Goal: Use online tool/utility: Utilize a website feature to perform a specific function

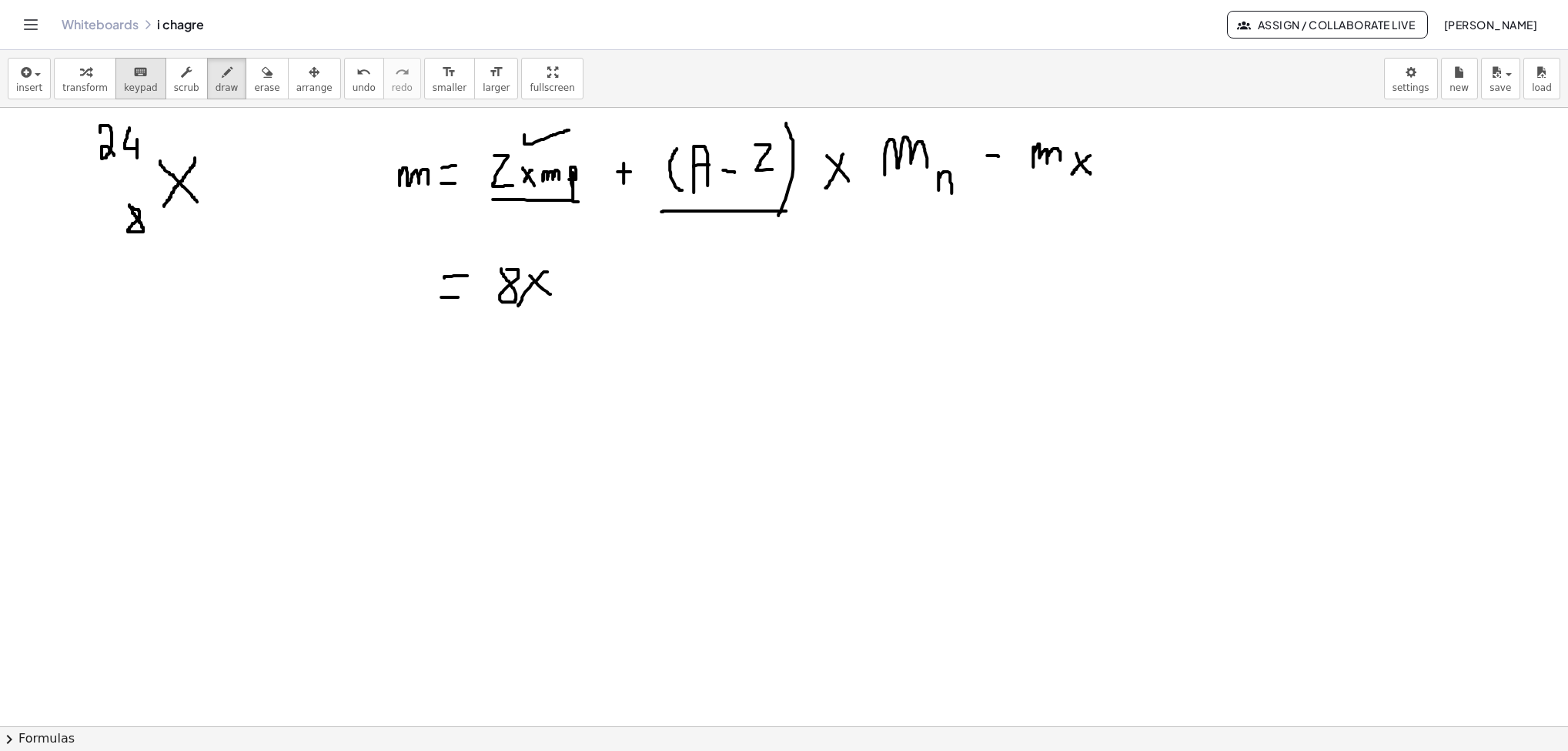
click at [142, 79] on div "keyboard" at bounding box center [141, 71] width 34 height 18
click at [188, 85] on button "scrub" at bounding box center [186, 79] width 42 height 41
click at [222, 84] on span "draw" at bounding box center [227, 87] width 23 height 10
click at [254, 86] on span "erase" at bounding box center [266, 87] width 25 height 10
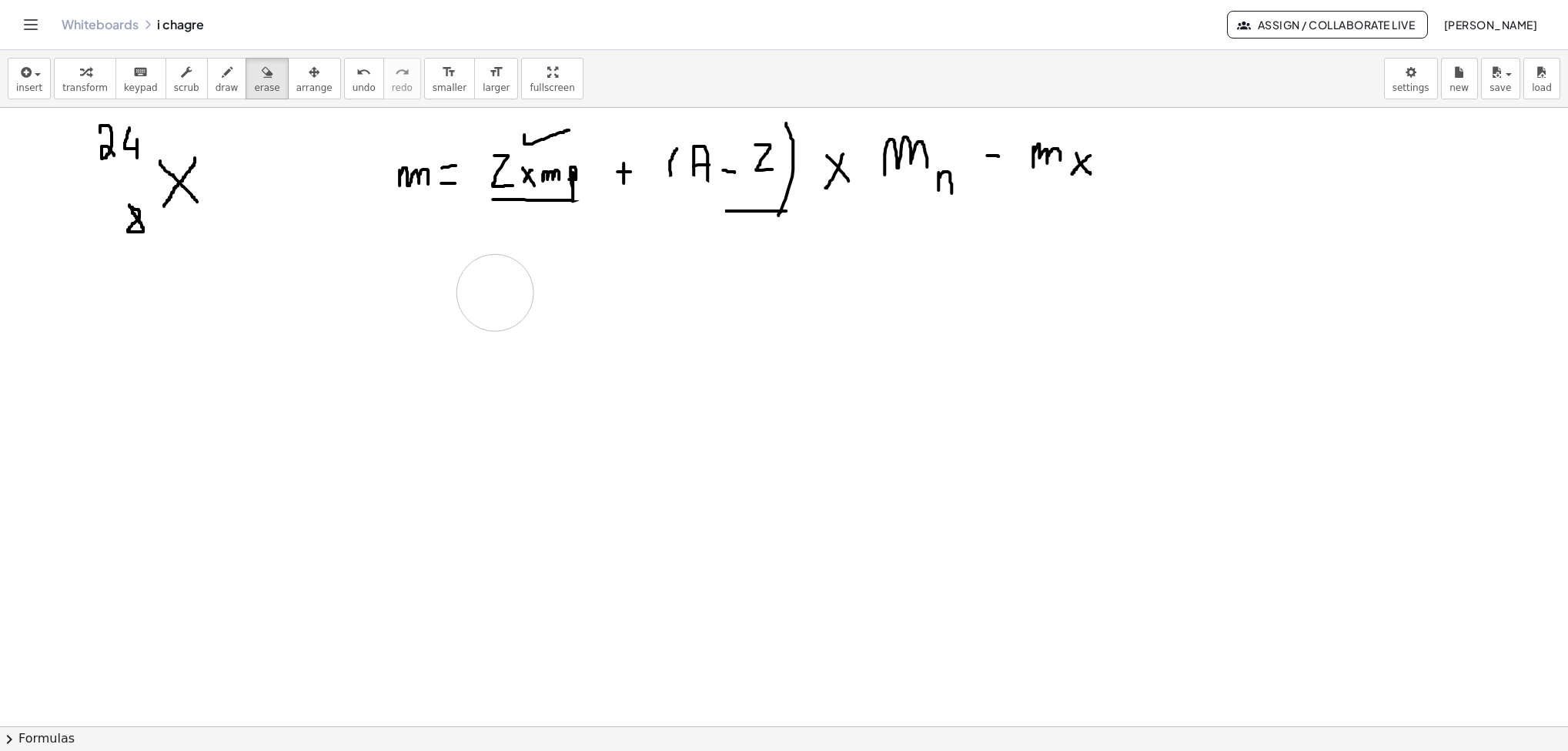
drag, startPoint x: 438, startPoint y: 281, endPoint x: 508, endPoint y: 294, distance: 71.2
click at [503, 294] on div at bounding box center [784, 725] width 1568 height 1235
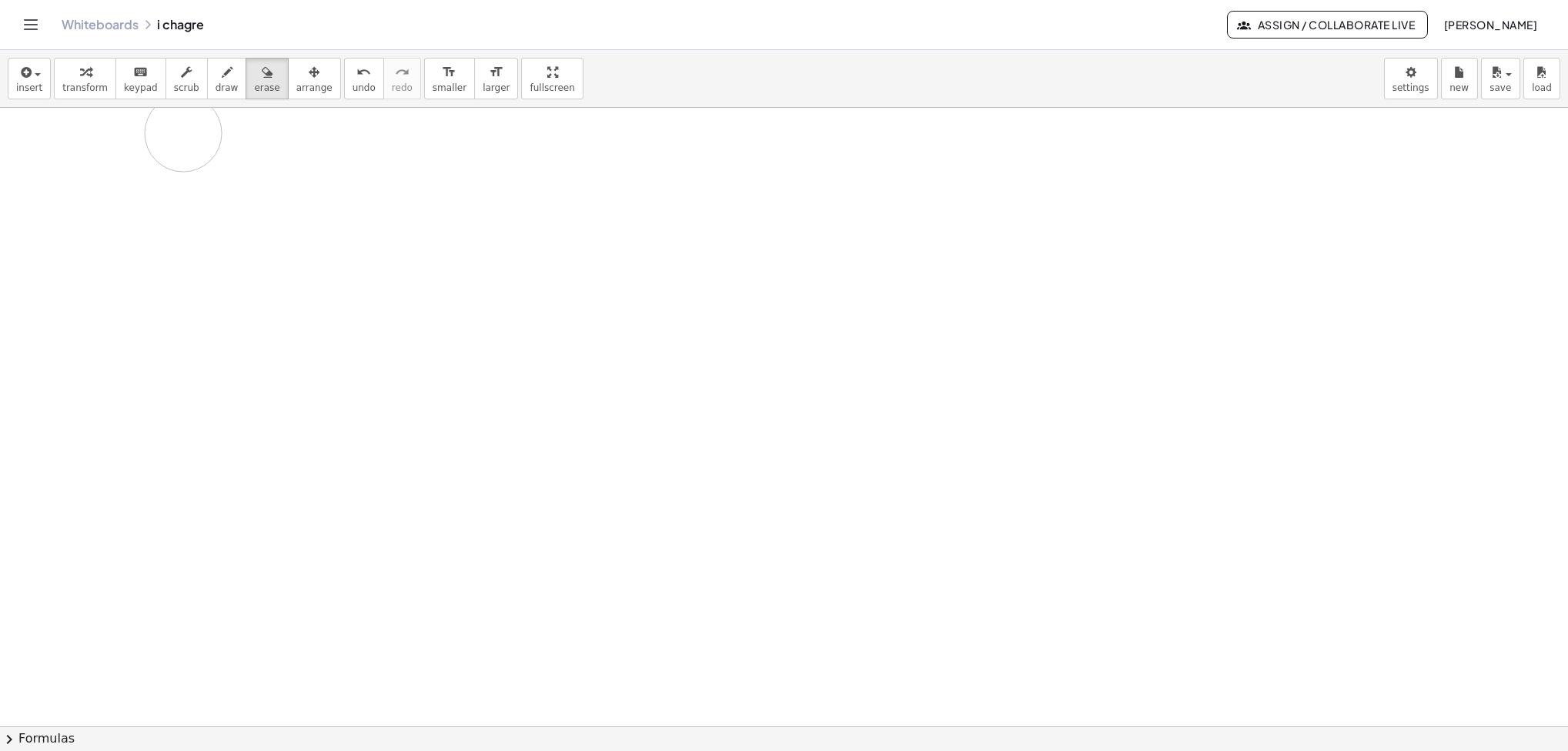
drag, startPoint x: 596, startPoint y: 263, endPoint x: 183, endPoint y: 135, distance: 432.4
click at [183, 135] on div at bounding box center [784, 725] width 1568 height 1235
click at [39, 35] on div "Whiteboards i chagre Assign / Collaborate Live [PERSON_NAME]" at bounding box center [784, 24] width 1531 height 49
click at [30, 14] on button "Toggle navigation" at bounding box center [30, 24] width 25 height 25
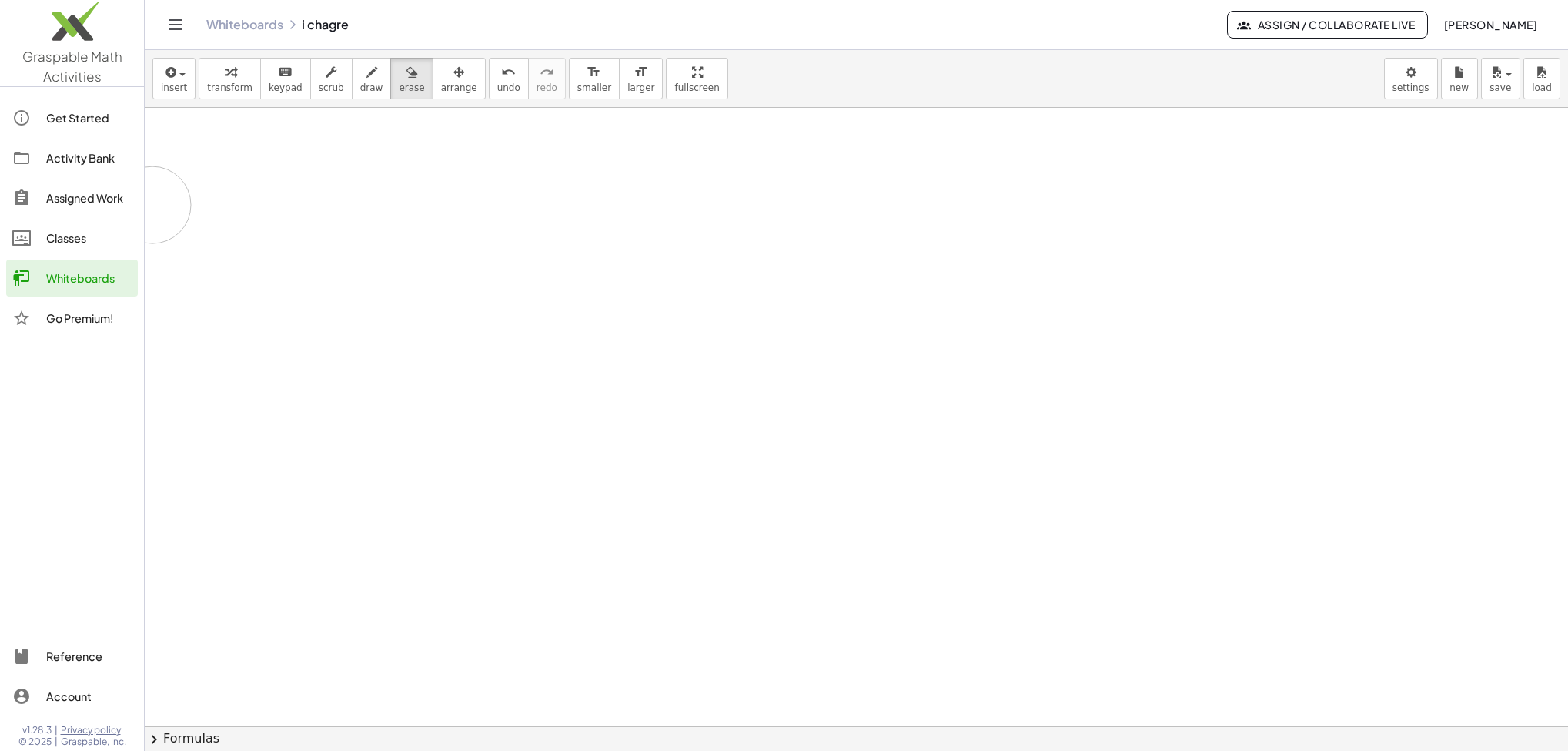
click at [153, 206] on div at bounding box center [856, 725] width 1423 height 1235
click at [111, 28] on img at bounding box center [72, 25] width 144 height 66
click at [183, 82] on span "insert" at bounding box center [173, 87] width 26 height 10
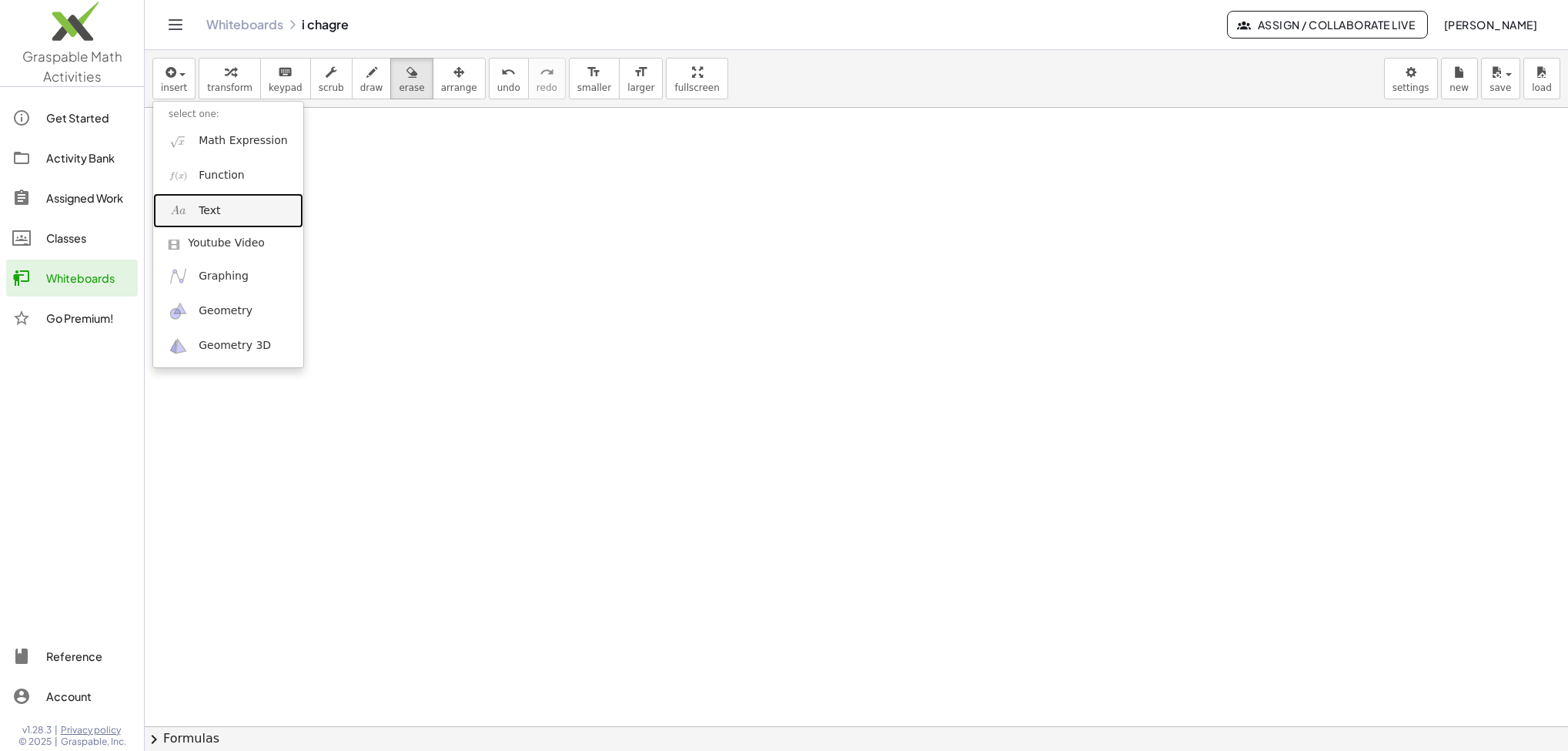
click at [234, 209] on link "Text" at bounding box center [228, 211] width 150 height 35
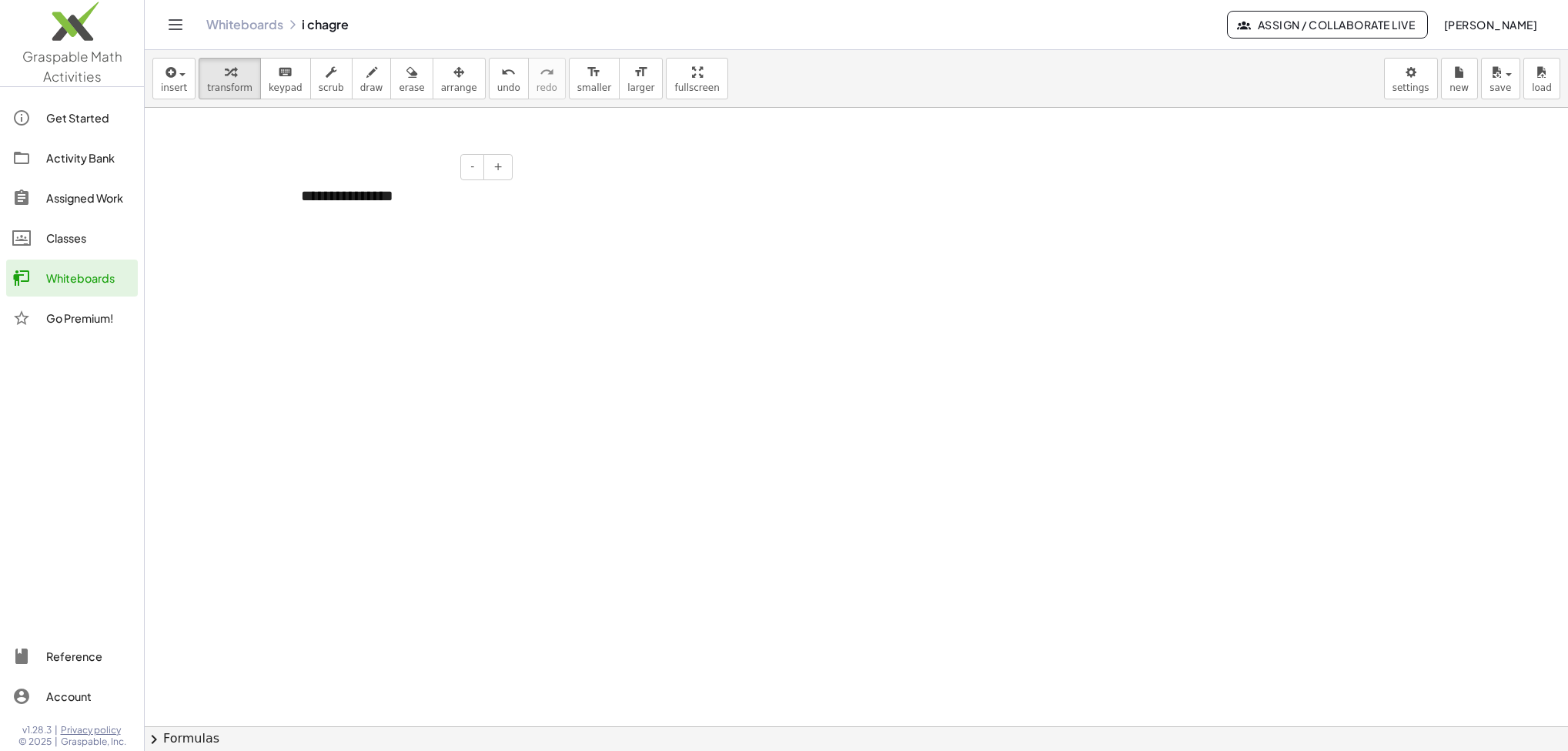
click at [390, 201] on div "**********" at bounding box center [401, 196] width 231 height 54
click at [471, 171] on span "-" at bounding box center [472, 167] width 3 height 12
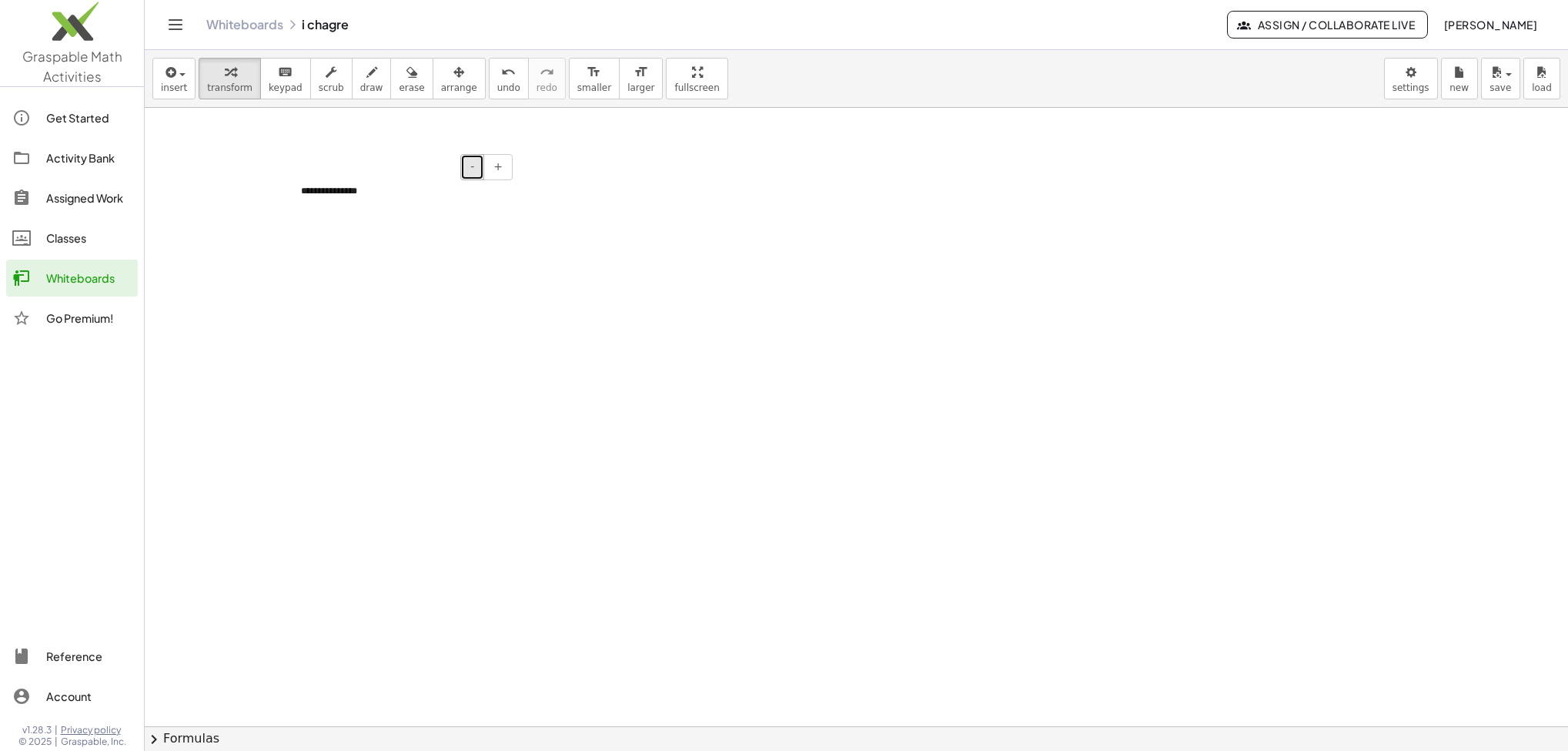
click at [471, 171] on span "-" at bounding box center [472, 167] width 3 height 12
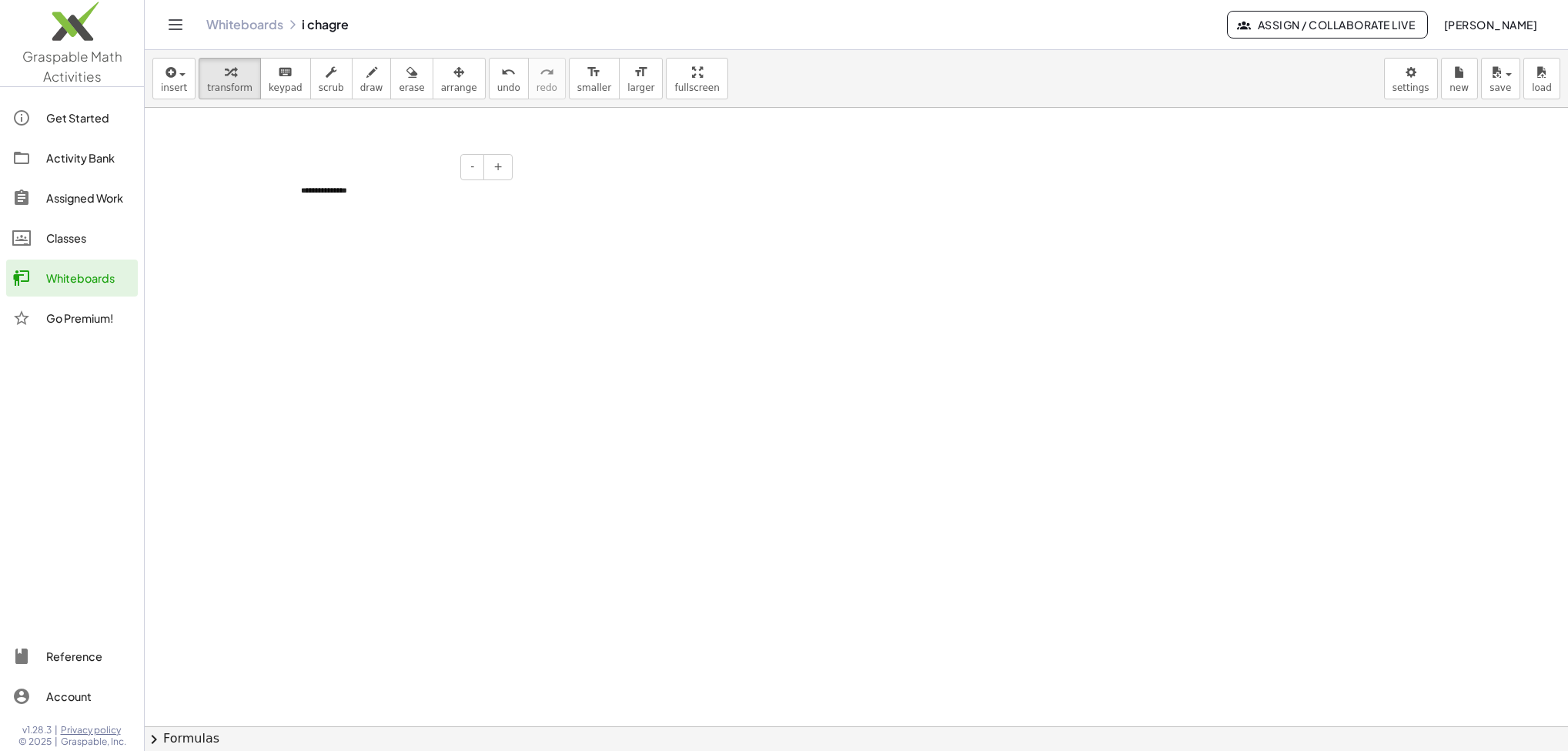
click at [356, 183] on div "**********" at bounding box center [401, 190] width 231 height 41
drag, startPoint x: 356, startPoint y: 183, endPoint x: 201, endPoint y: 123, distance: 166.2
click at [201, 123] on div "**********" at bounding box center [856, 725] width 1423 height 1235
click at [201, 123] on div at bounding box center [856, 725] width 1423 height 1235
click at [216, 99] on button "transform" at bounding box center [230, 79] width 62 height 41
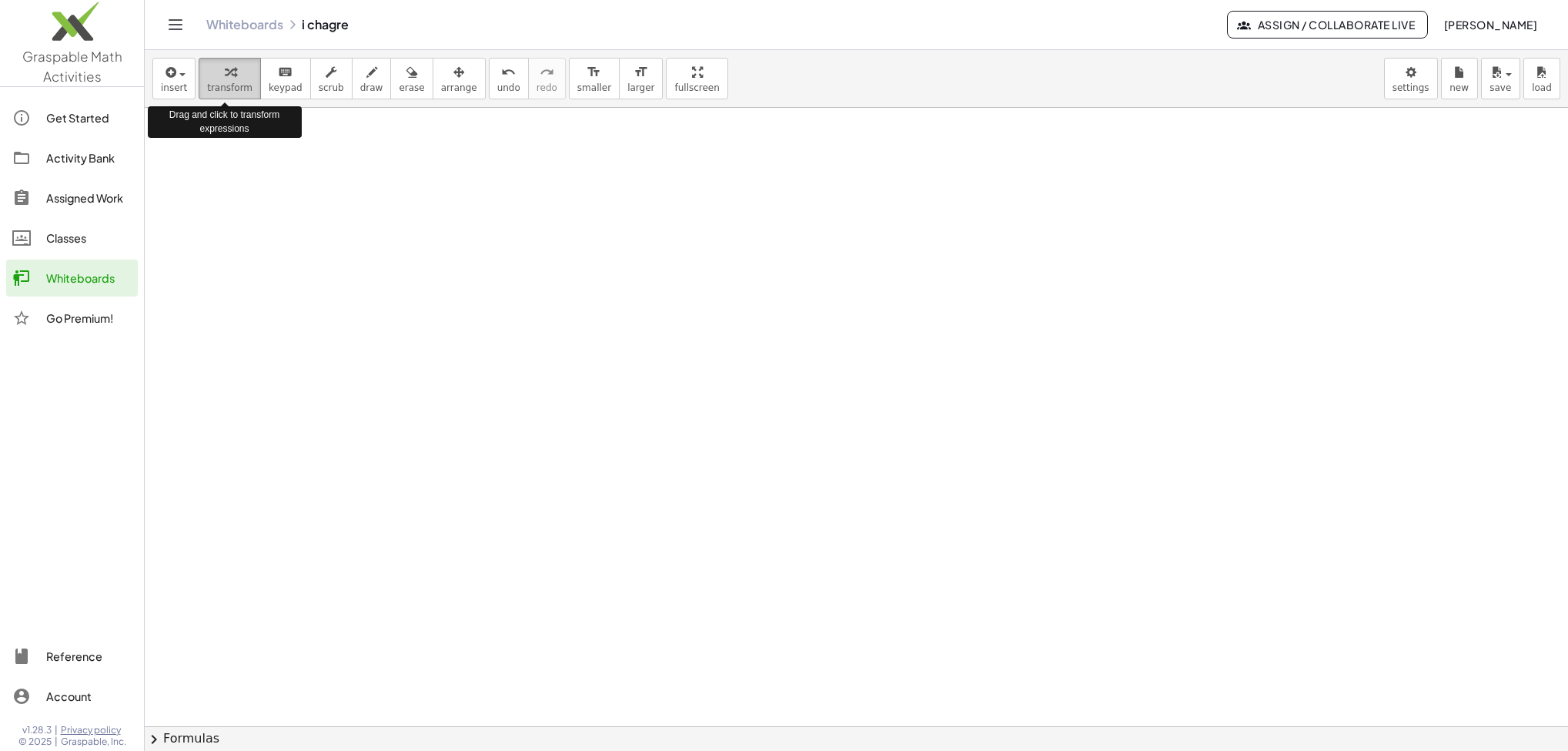
click at [216, 99] on button "transform" at bounding box center [230, 79] width 62 height 41
click at [181, 21] on icon "Toggle navigation" at bounding box center [175, 24] width 18 height 18
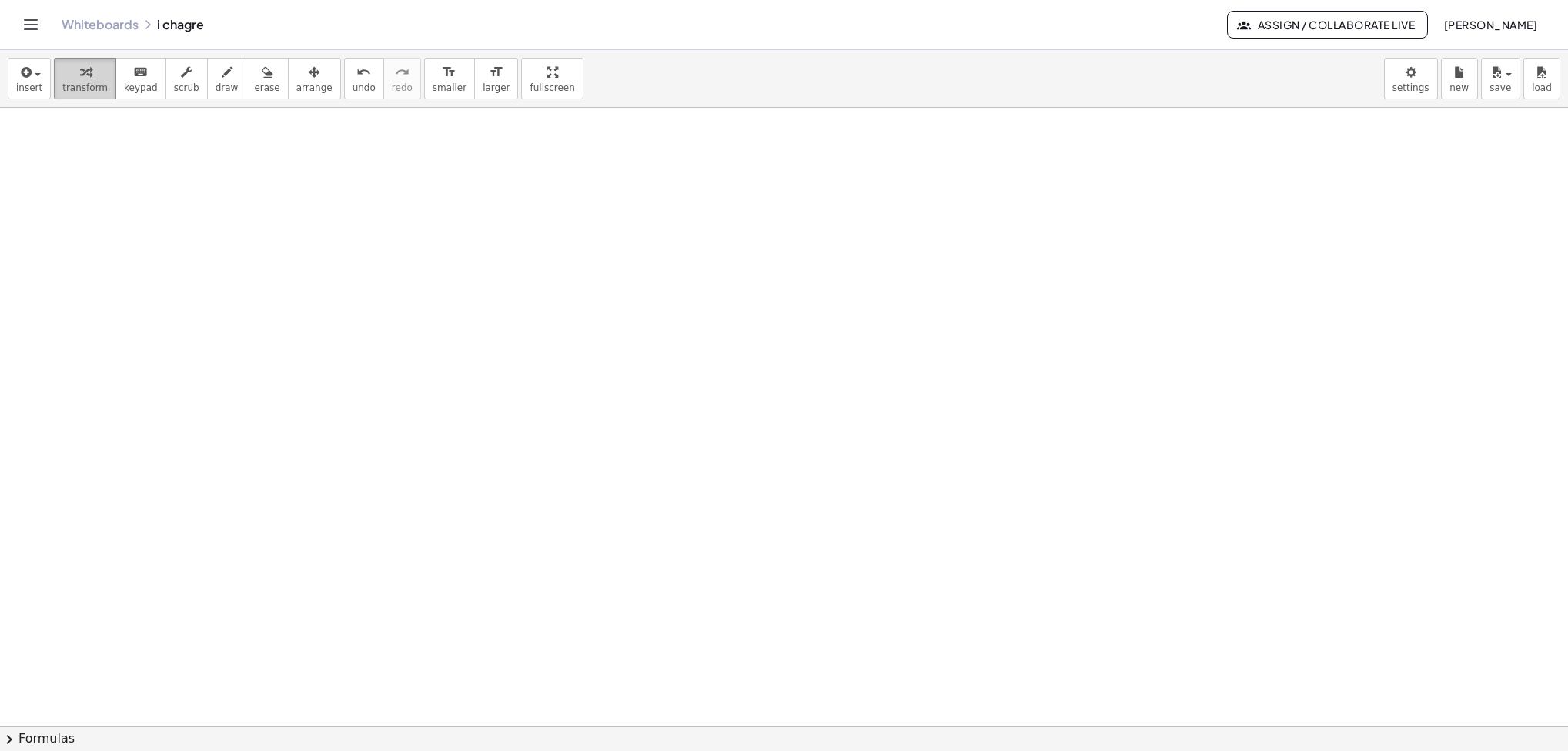
click at [74, 90] on span "transform" at bounding box center [85, 87] width 46 height 10
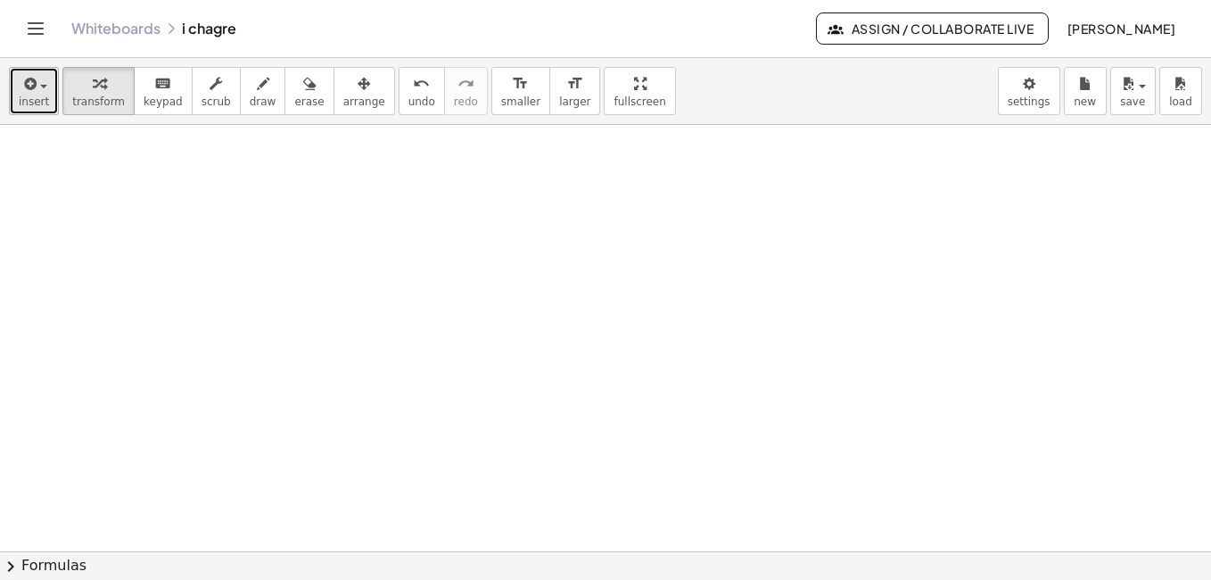
click at [32, 94] on icon "button" at bounding box center [29, 83] width 16 height 21
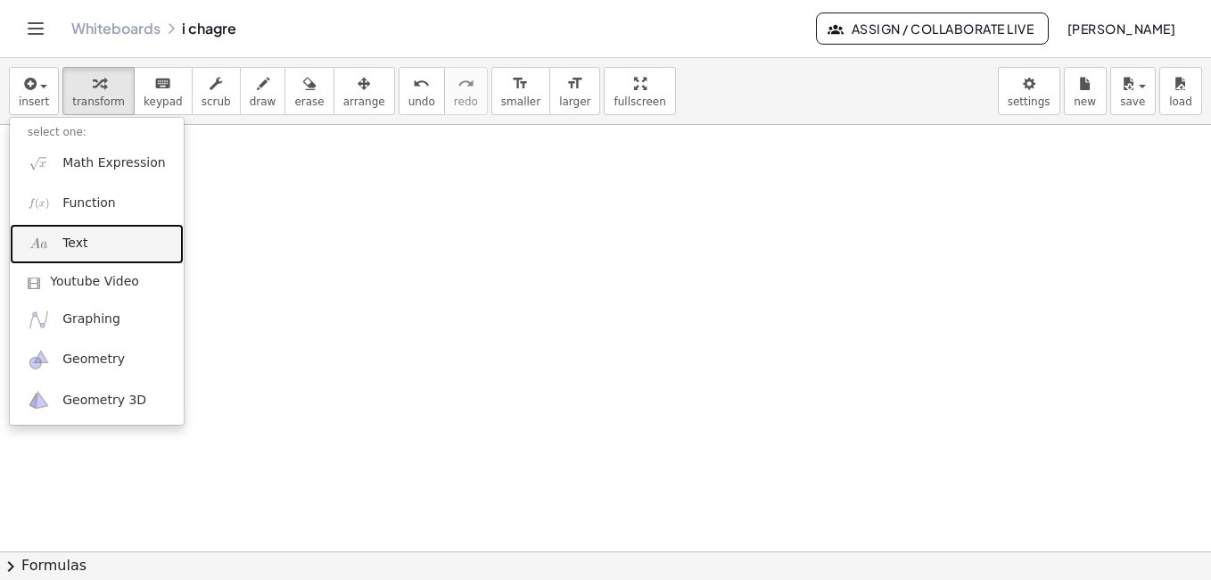
click at [101, 231] on link "Text" at bounding box center [97, 244] width 174 height 40
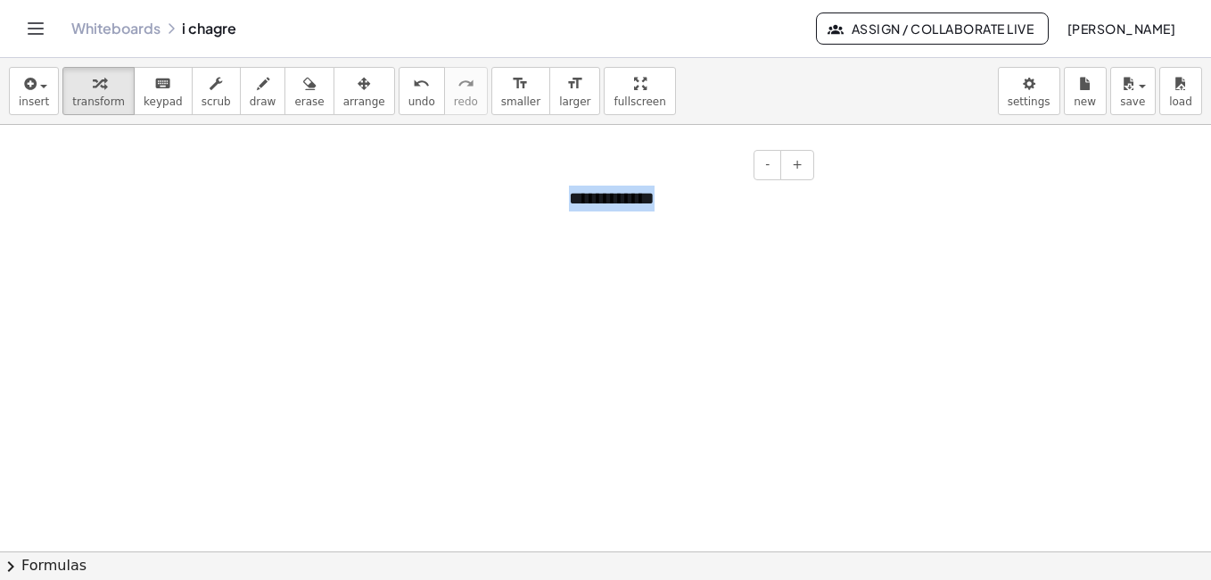
drag, startPoint x: 706, startPoint y: 205, endPoint x: 572, endPoint y: 217, distance: 135.2
click at [572, 217] on div "**********" at bounding box center [685, 199] width 268 height 62
drag, startPoint x: 640, startPoint y: 210, endPoint x: 551, endPoint y: 136, distance: 115.3
click at [551, 136] on div at bounding box center [605, 551] width 1211 height 853
click at [32, 104] on span "insert" at bounding box center [34, 101] width 30 height 12
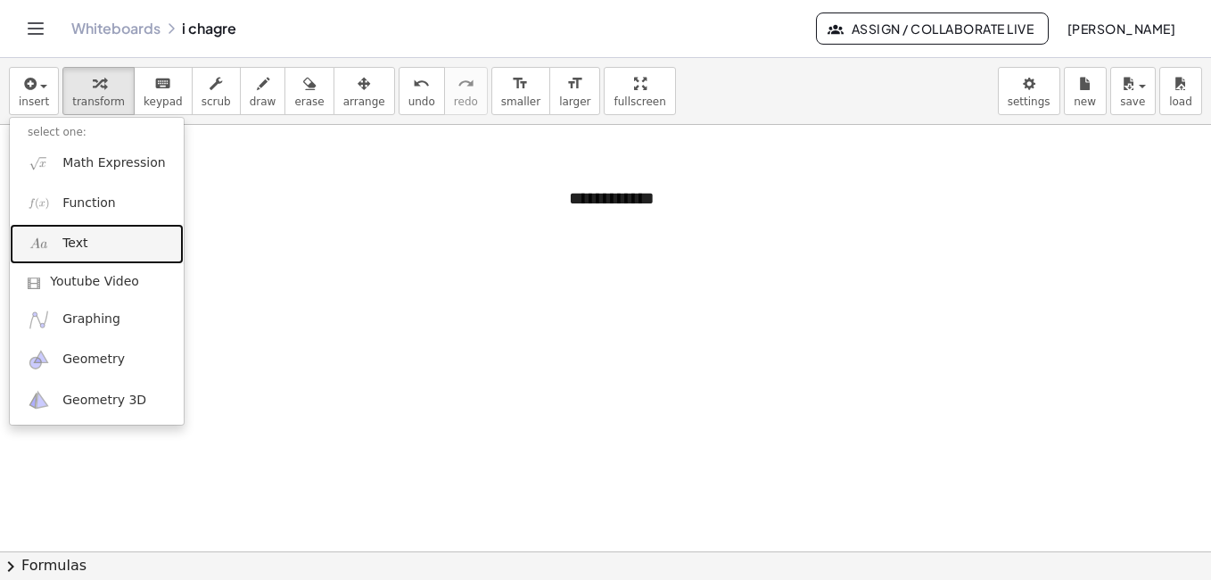
click at [82, 248] on span "Text" at bounding box center [74, 244] width 25 height 18
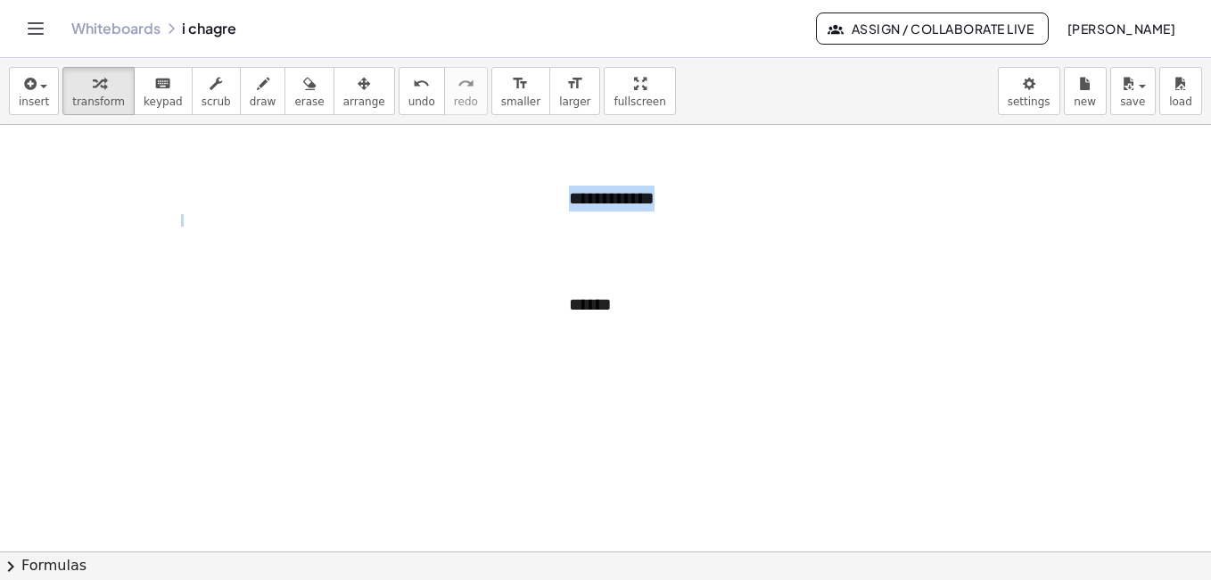
drag, startPoint x: 647, startPoint y: 273, endPoint x: 536, endPoint y: 272, distance: 111.5
click at [536, 272] on div "**********" at bounding box center [605, 551] width 1211 height 853
drag, startPoint x: 536, startPoint y: 272, endPoint x: 654, endPoint y: 320, distance: 127.2
click at [654, 320] on div "******" at bounding box center [685, 305] width 268 height 62
click at [644, 318] on div "******" at bounding box center [685, 305] width 268 height 62
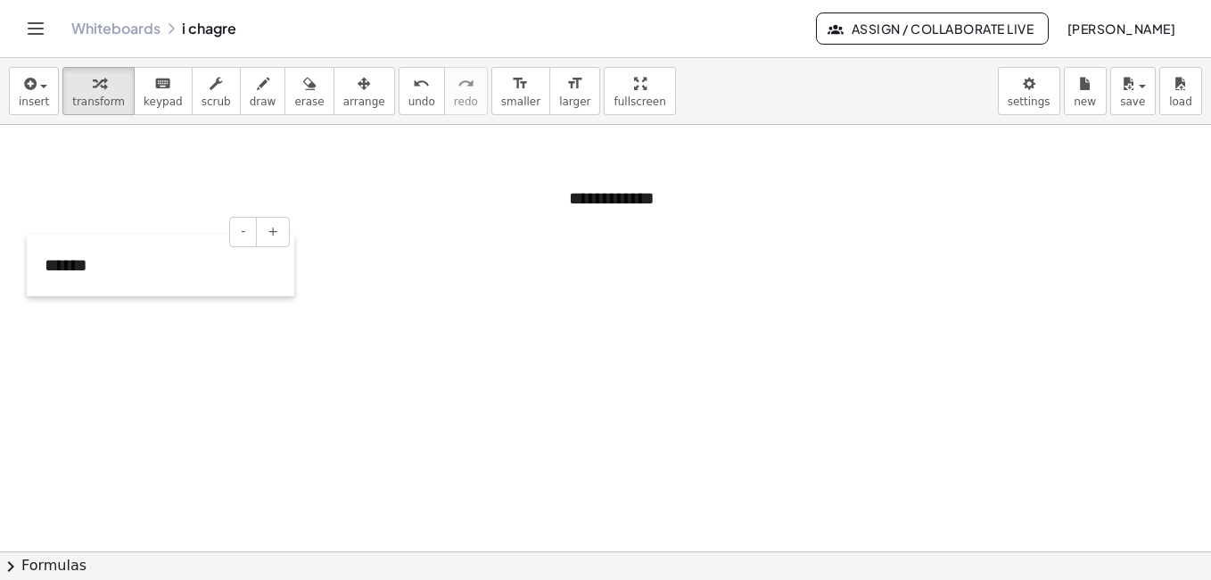
drag, startPoint x: 551, startPoint y: 313, endPoint x: 27, endPoint y: 274, distance: 525.9
click at [27, 274] on div at bounding box center [36, 266] width 18 height 62
click at [117, 363] on div at bounding box center [605, 551] width 1211 height 853
click at [93, 78] on icon "button" at bounding box center [99, 83] width 12 height 21
click at [29, 91] on icon "button" at bounding box center [29, 83] width 16 height 21
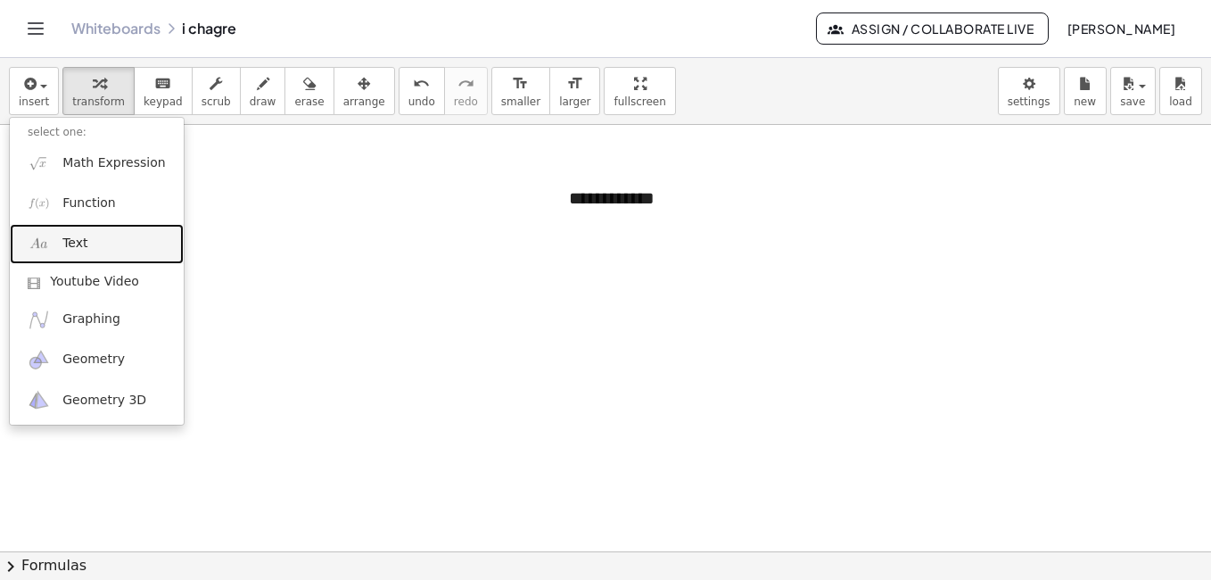
click at [78, 247] on span "Text" at bounding box center [74, 244] width 25 height 18
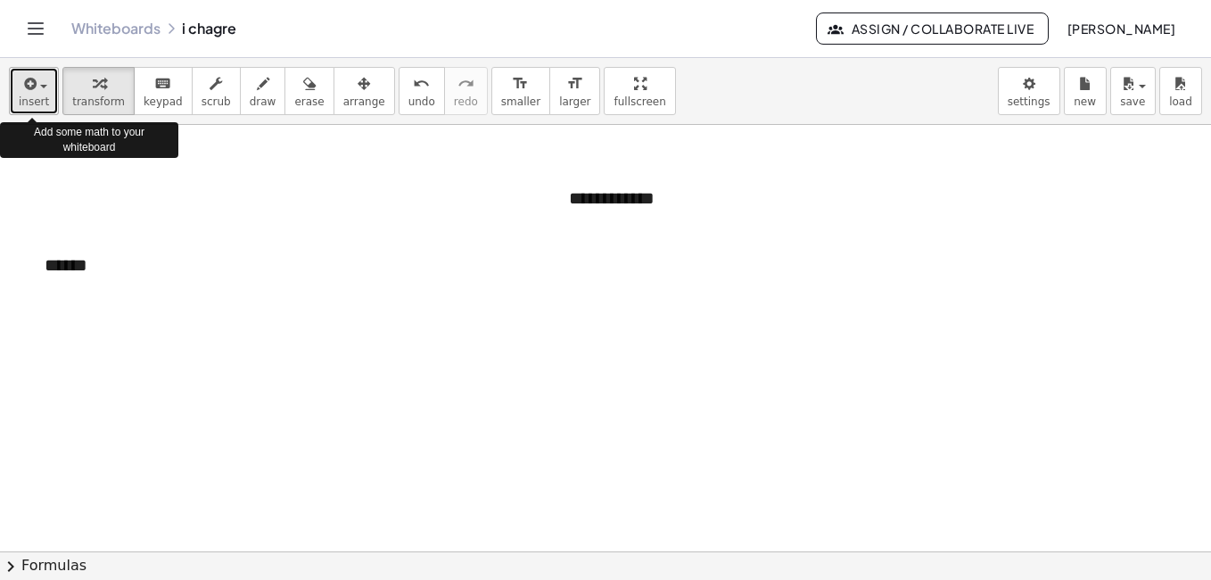
click at [16, 100] on button "insert" at bounding box center [34, 91] width 50 height 48
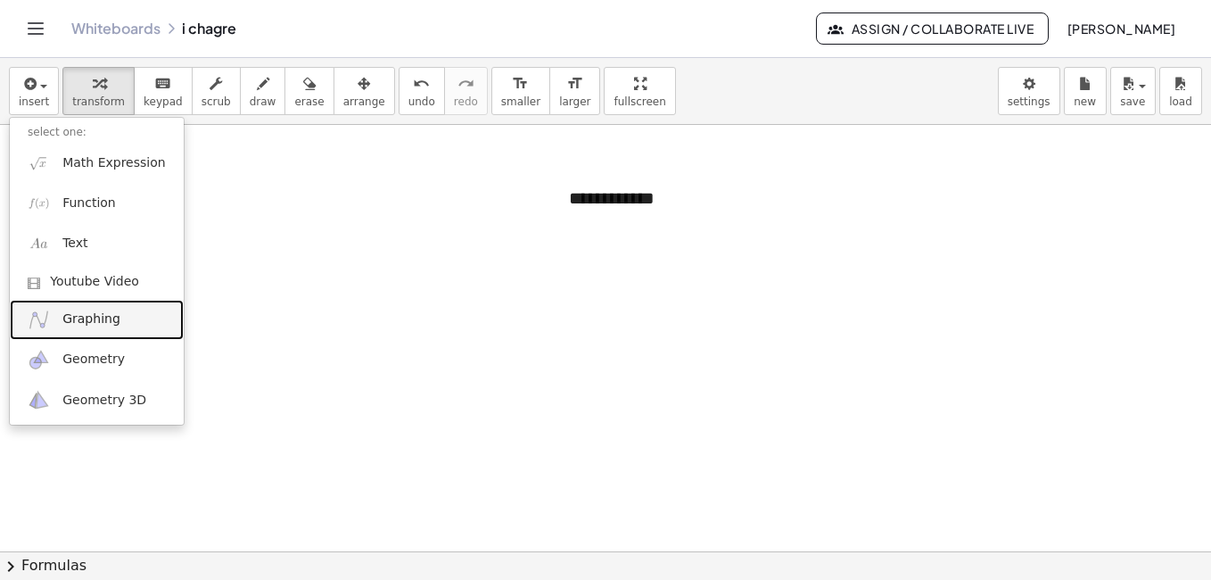
click at [90, 326] on span "Graphing" at bounding box center [91, 319] width 58 height 18
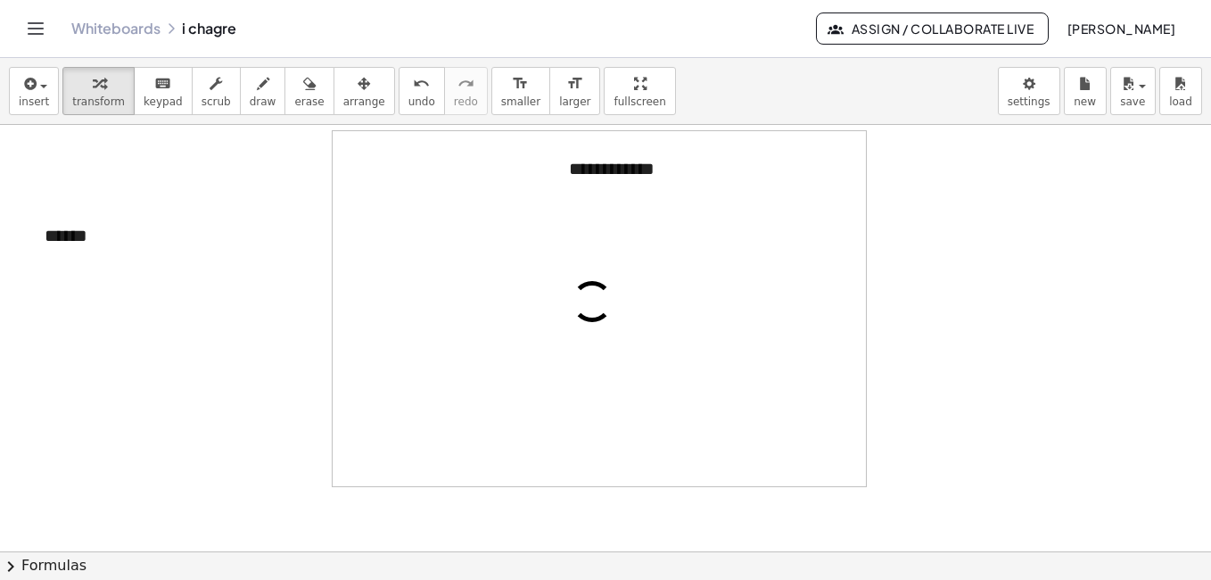
scroll to position [52, 0]
click at [644, 248] on div at bounding box center [685, 253] width 268 height 62
